Goal: Manage account settings

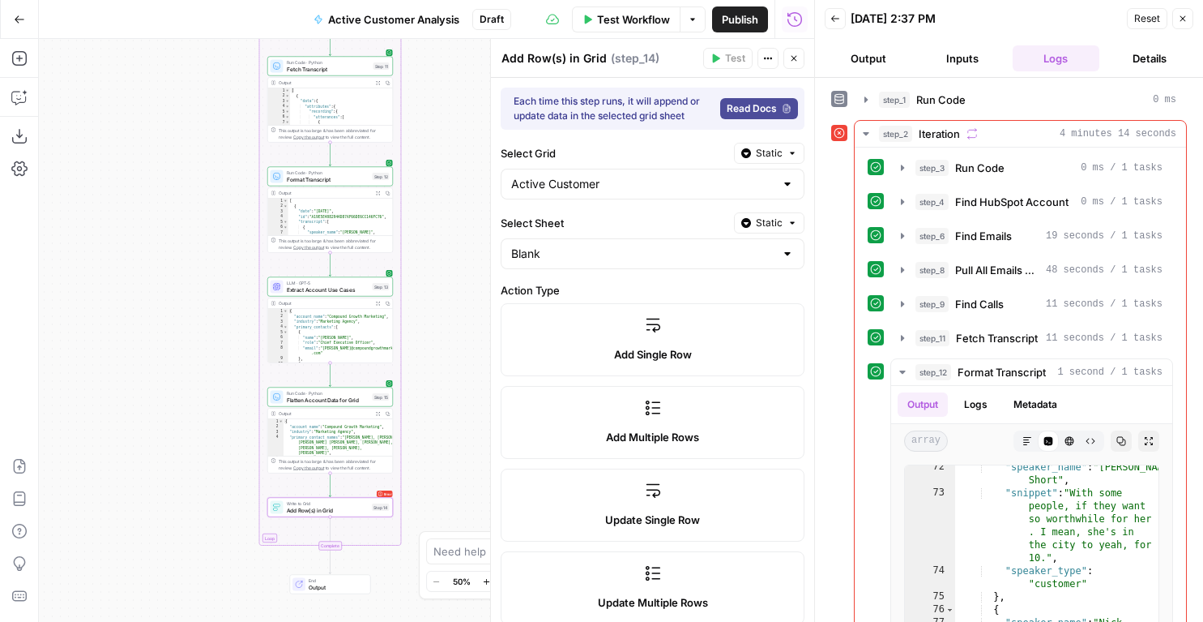
scroll to position [100, 0]
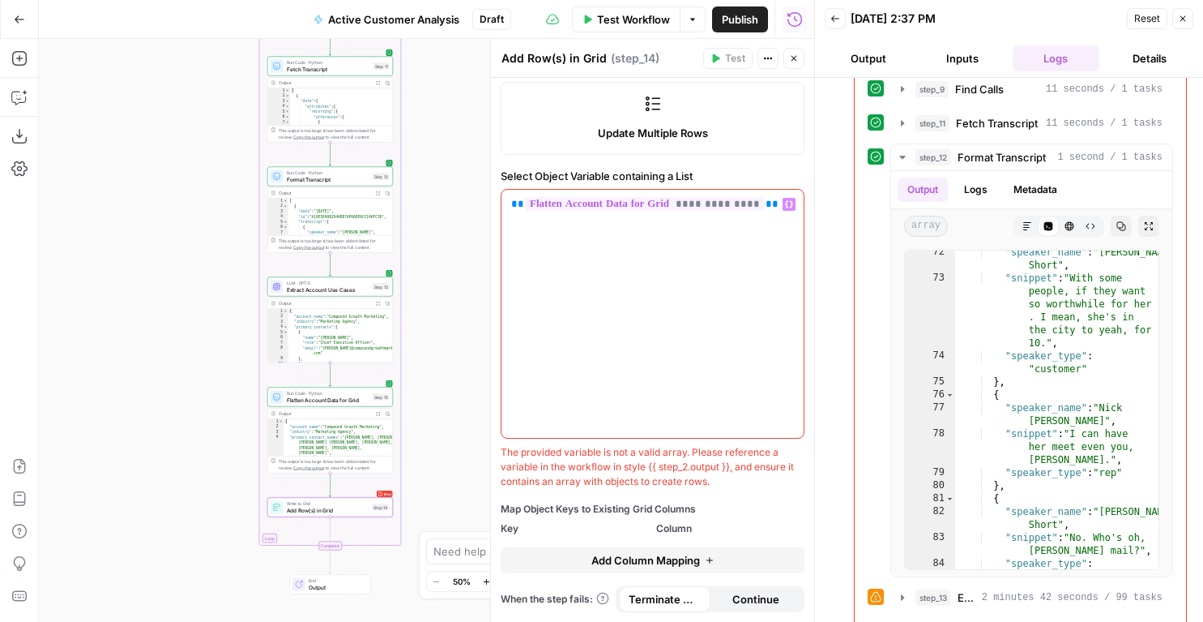
click at [583, 267] on div "**********" at bounding box center [653, 314] width 302 height 248
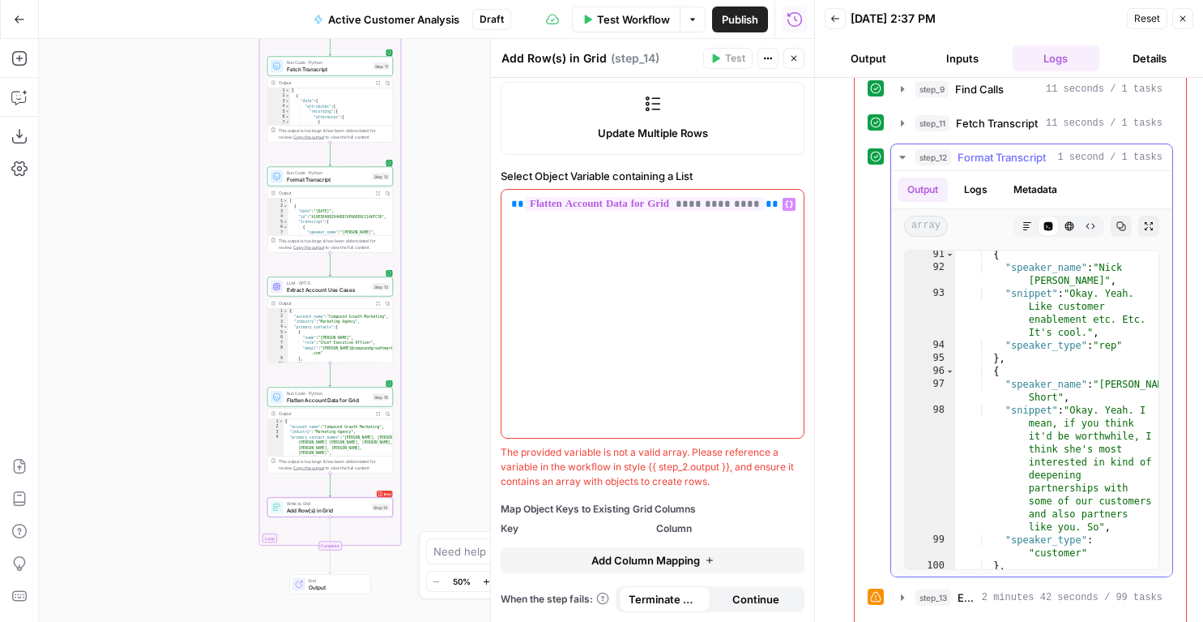
scroll to position [134, 0]
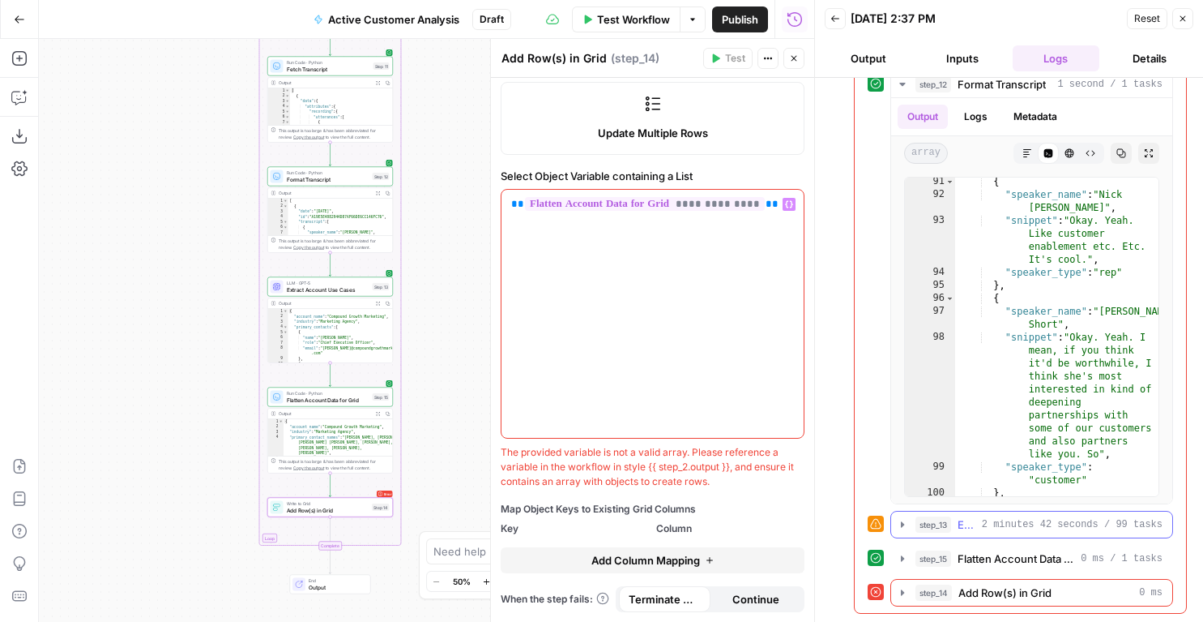
click at [1020, 526] on span "2 minutes 42 seconds / 99 tasks" at bounding box center [1072, 524] width 181 height 15
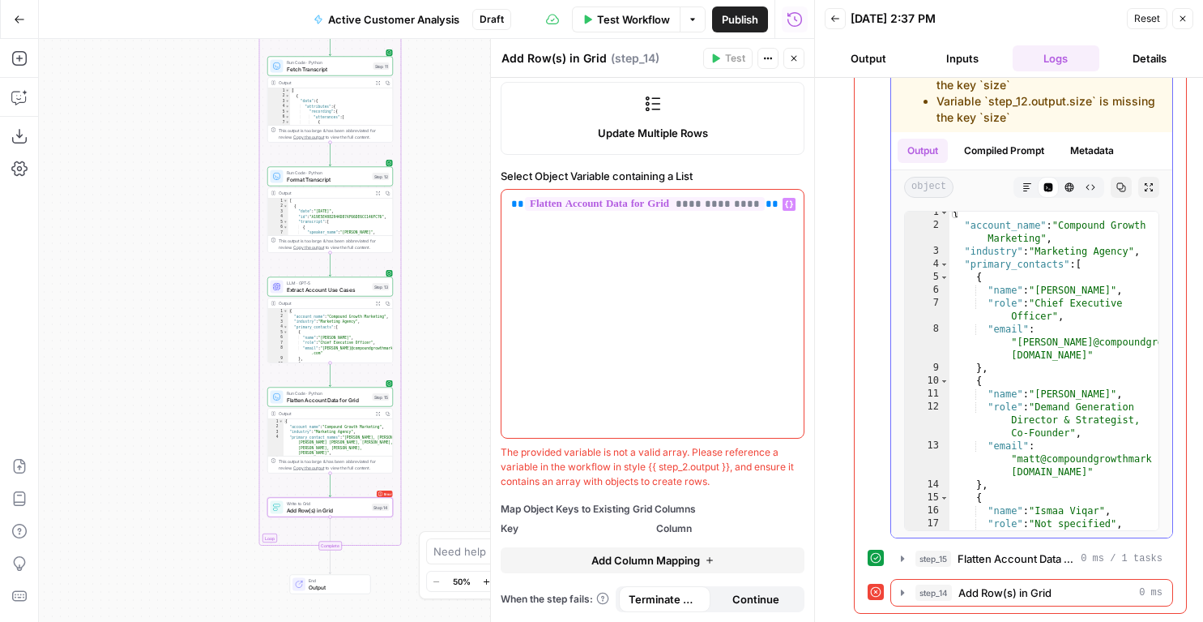
scroll to position [0, 0]
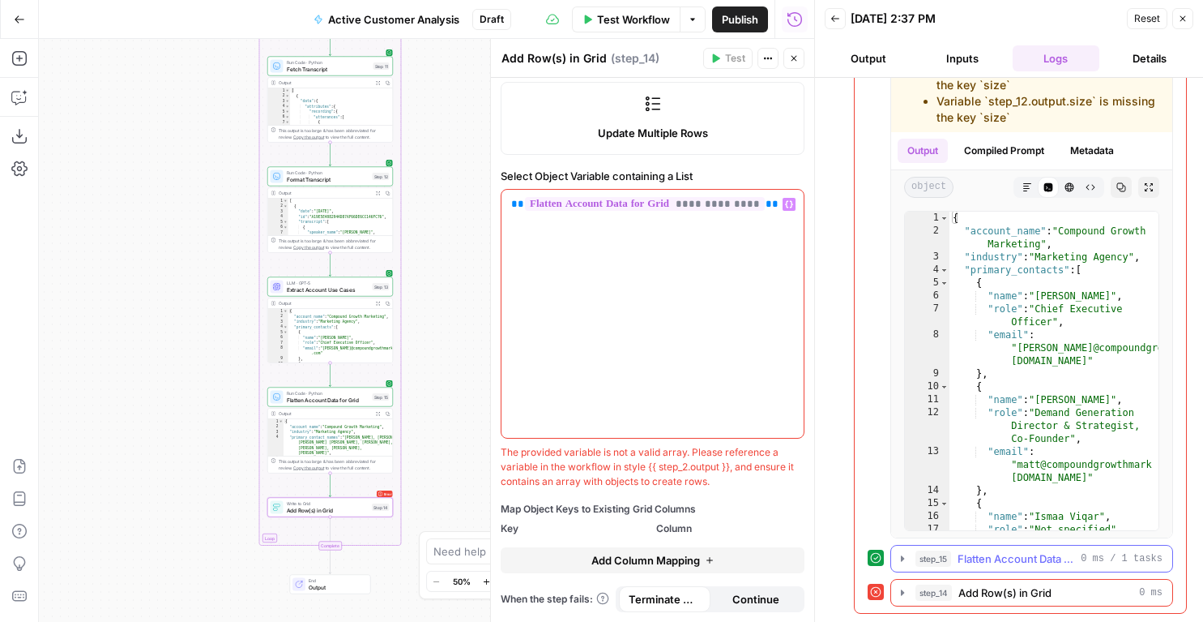
click at [993, 554] on span "Flatten Account Data for Grid" at bounding box center [1016, 558] width 117 height 16
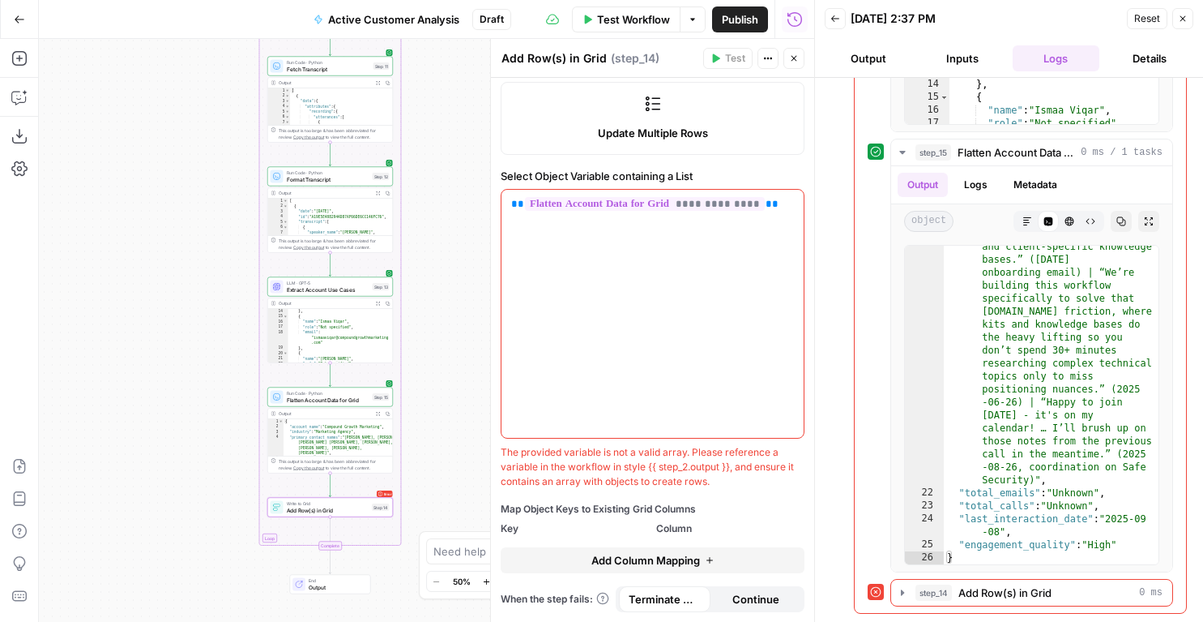
scroll to position [217, 0]
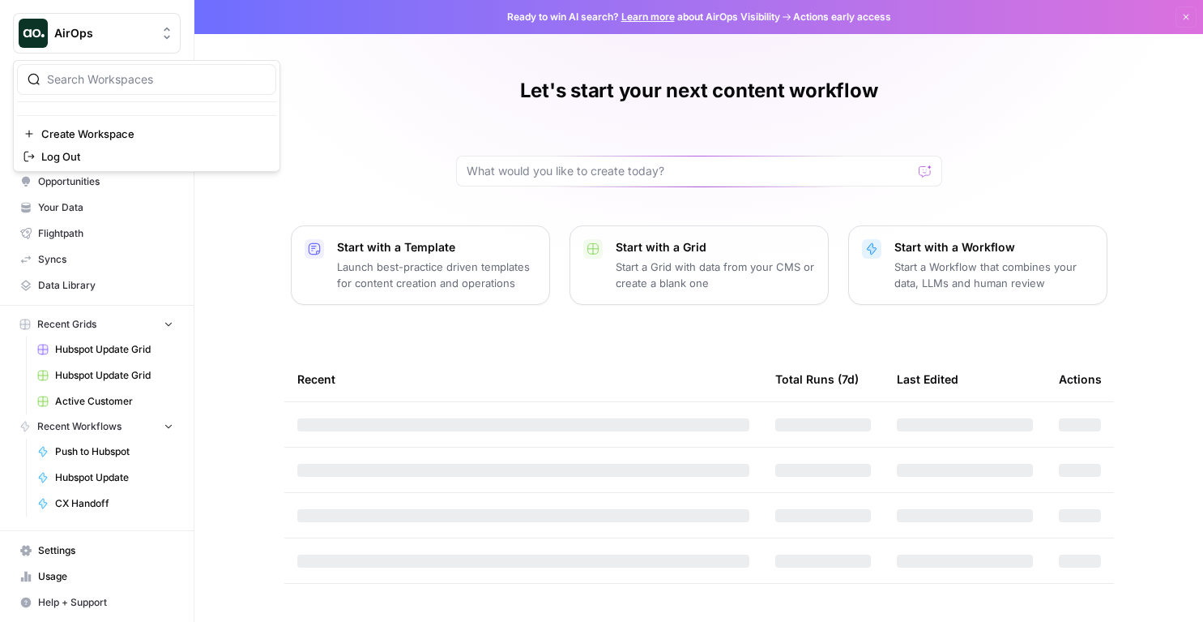
click at [111, 37] on span "AirOps" at bounding box center [103, 33] width 98 height 16
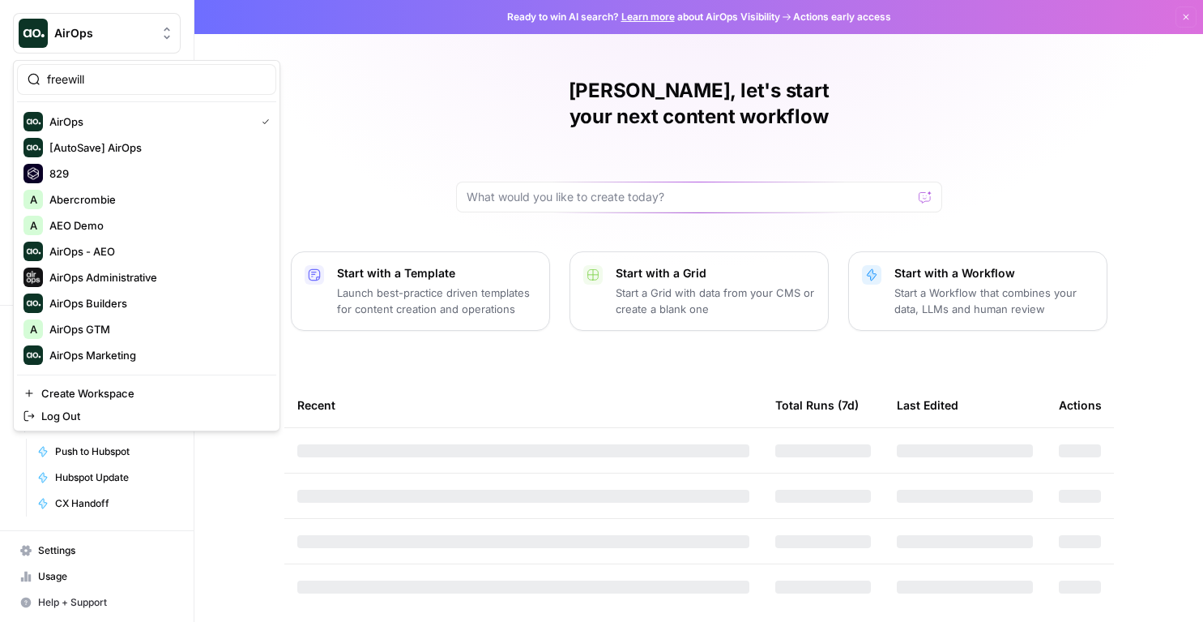
type input "freewill"
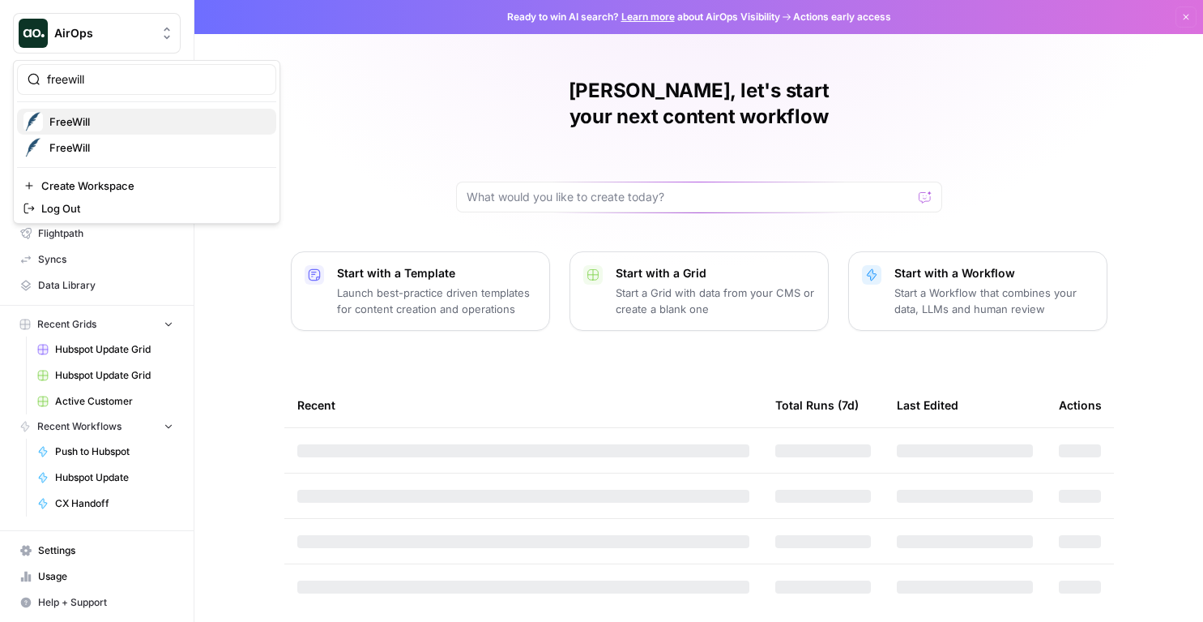
click at [66, 120] on span "FreeWill" at bounding box center [156, 121] width 214 height 16
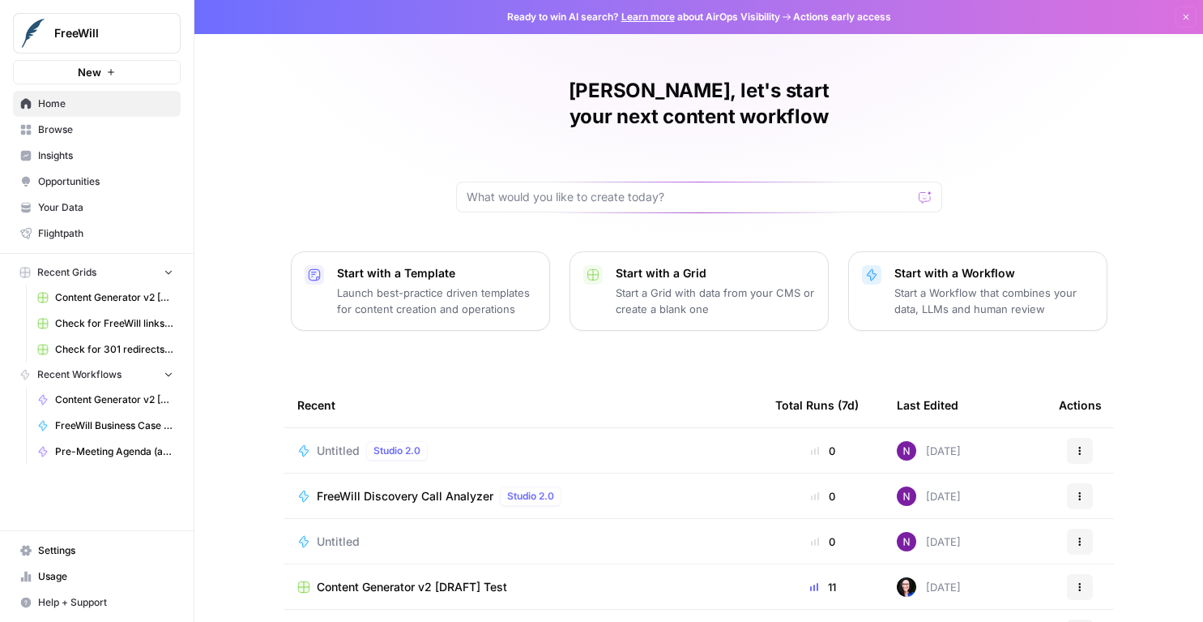
scroll to position [124, 0]
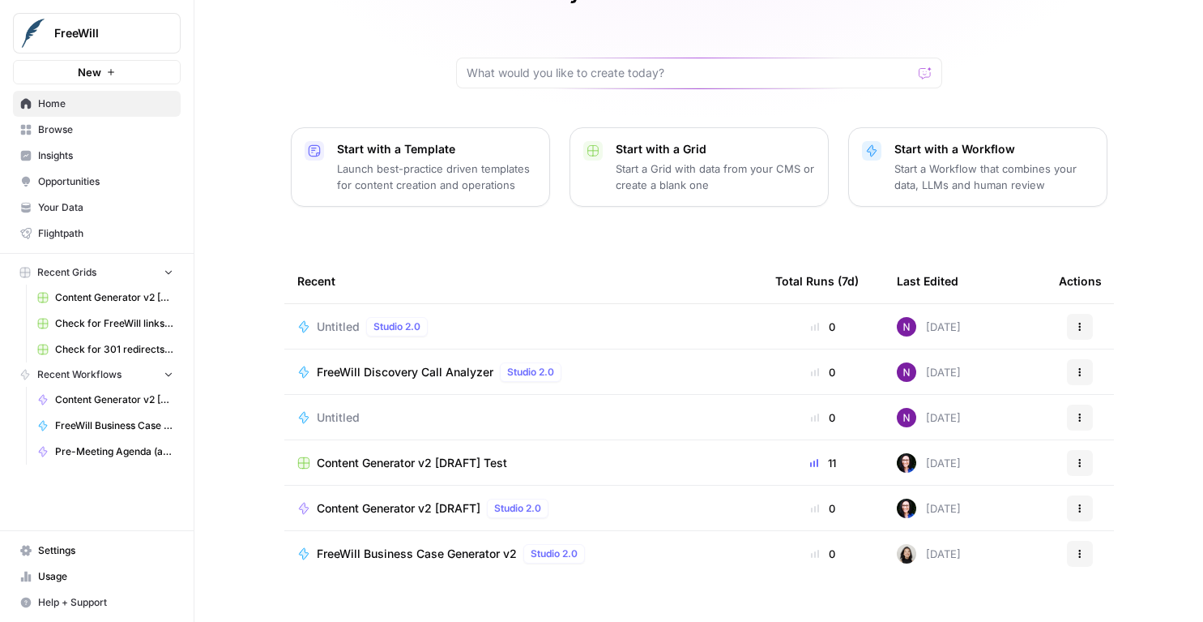
click at [58, 555] on span "Settings" at bounding box center [105, 550] width 135 height 15
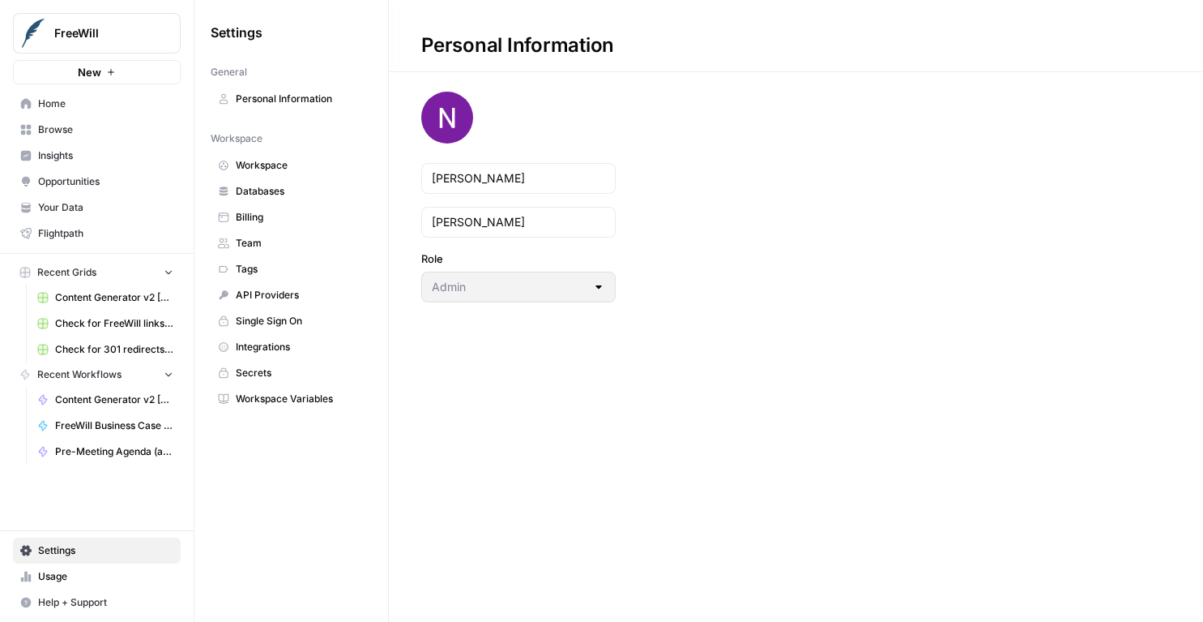
click at [283, 148] on nav "Workspace Workspace Databases Billing Team Tags API Providers Single Sign On In…" at bounding box center [291, 268] width 161 height 287
click at [279, 160] on span "Workspace" at bounding box center [300, 165] width 129 height 15
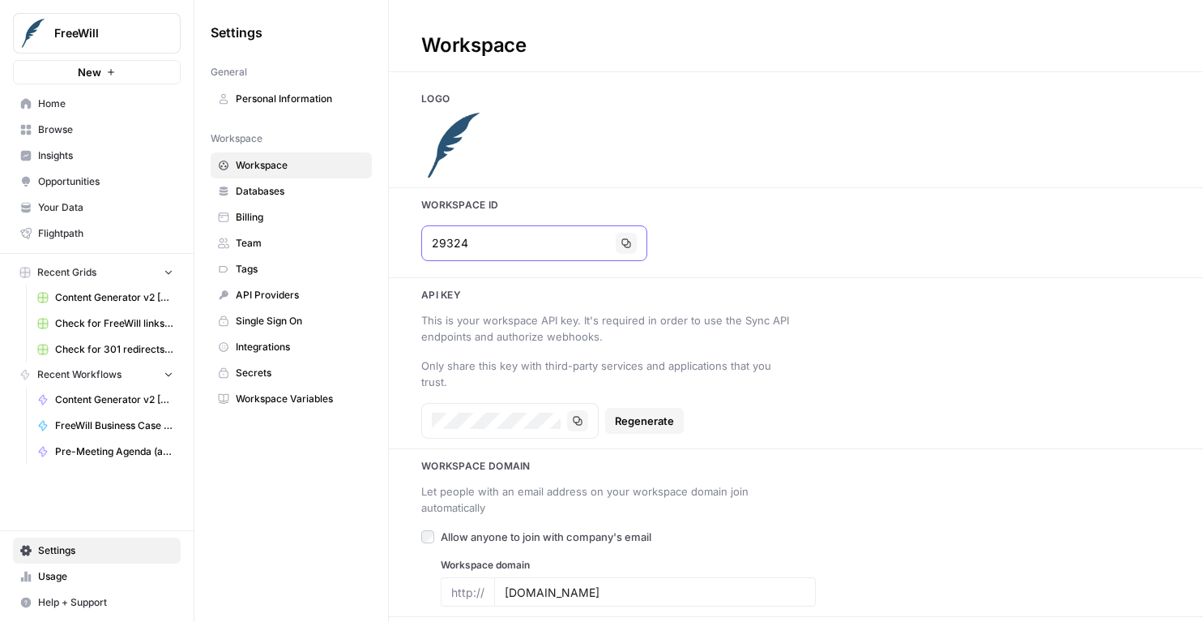
click at [622, 240] on icon "button" at bounding box center [627, 243] width 10 height 10
click at [73, 19] on button "FreeWill" at bounding box center [97, 33] width 168 height 41
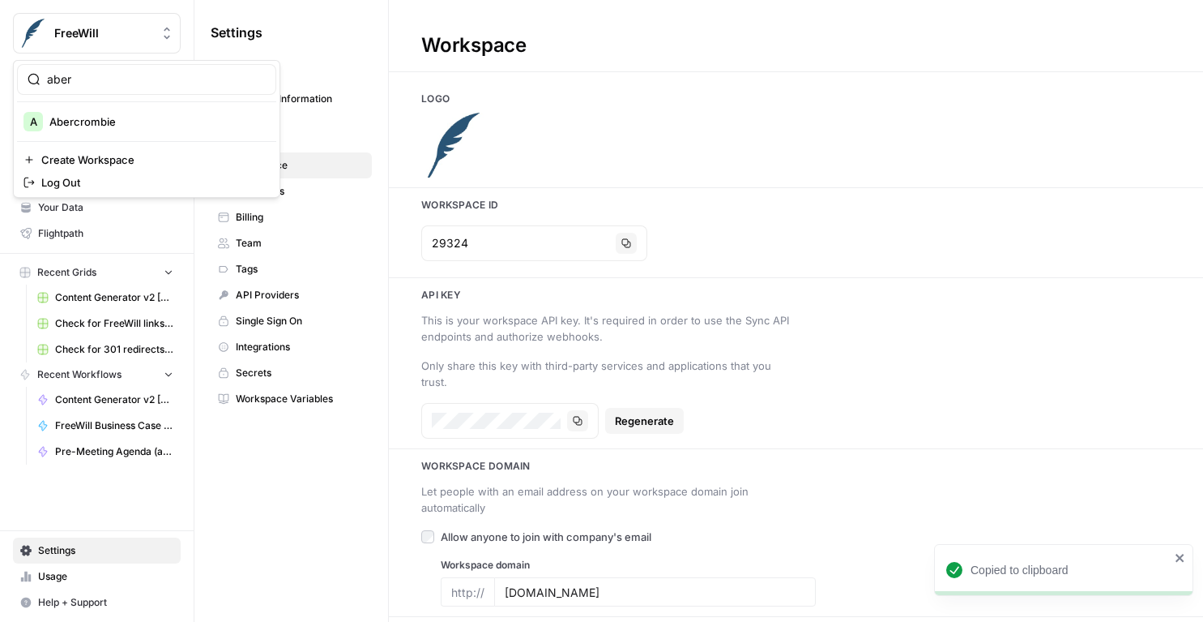
type input "aber"
click at [93, 127] on span "Abercrombie" at bounding box center [156, 121] width 214 height 16
